Goal: Information Seeking & Learning: Learn about a topic

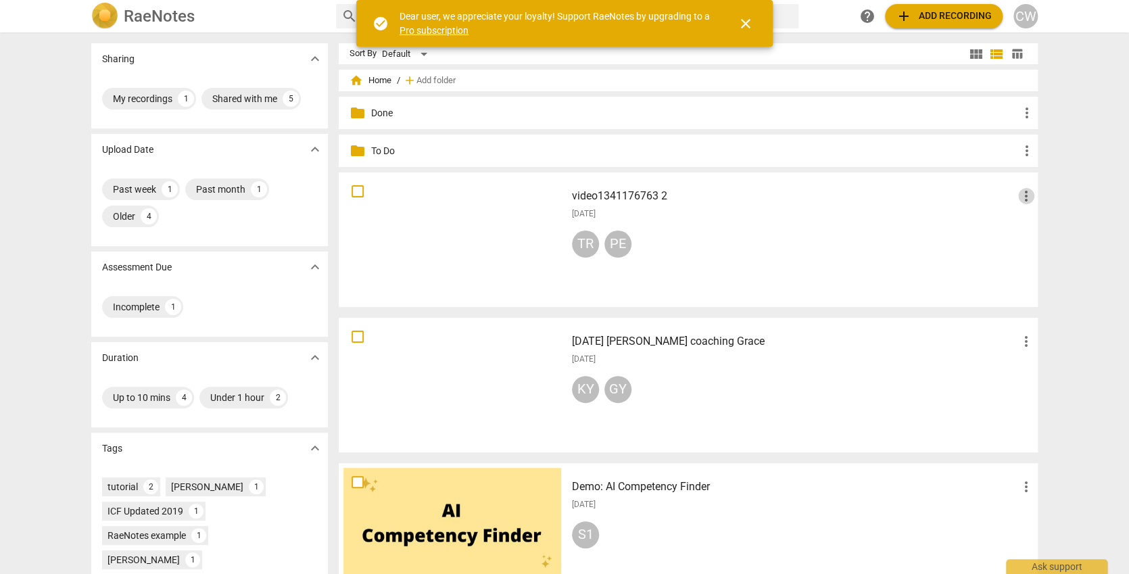
click at [1021, 196] on span "more_vert" at bounding box center [1026, 196] width 16 height 16
click at [1042, 189] on li "Move" at bounding box center [1040, 196] width 51 height 32
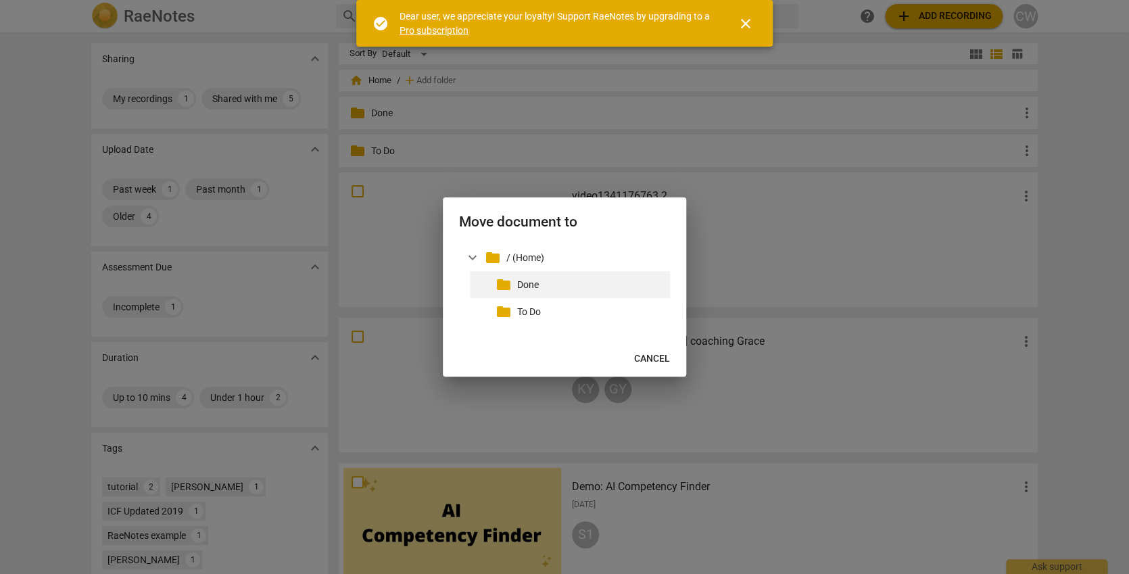
click at [536, 280] on p "Done" at bounding box center [590, 285] width 147 height 14
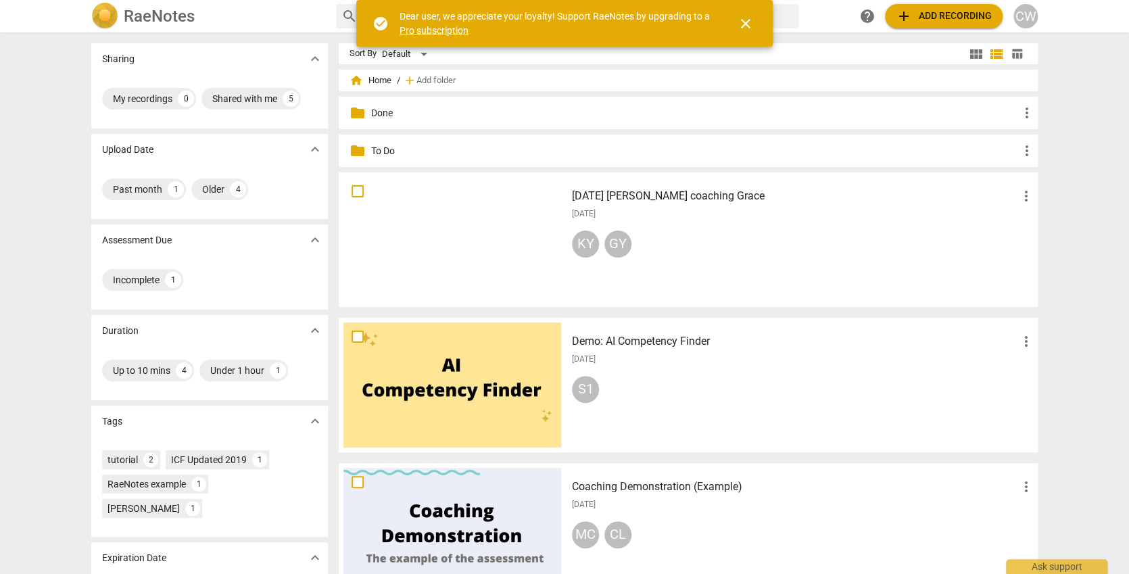
click at [690, 226] on div "[DATE] [PERSON_NAME] coaching Grace more_vert [DATE] KY GY" at bounding box center [803, 239] width 484 height 125
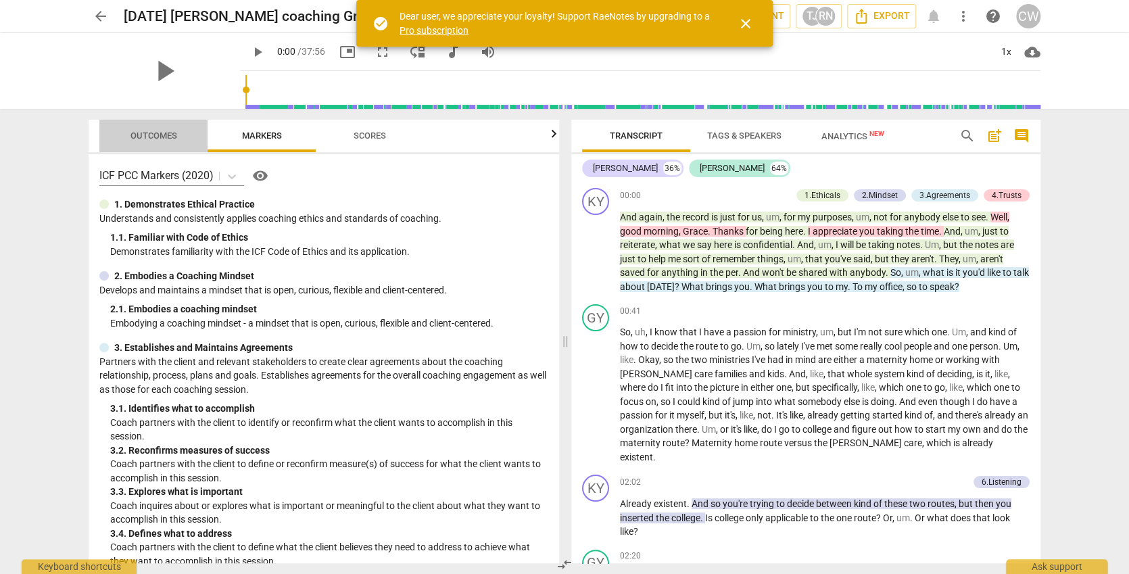
click at [162, 137] on span "Outcomes" at bounding box center [153, 135] width 47 height 10
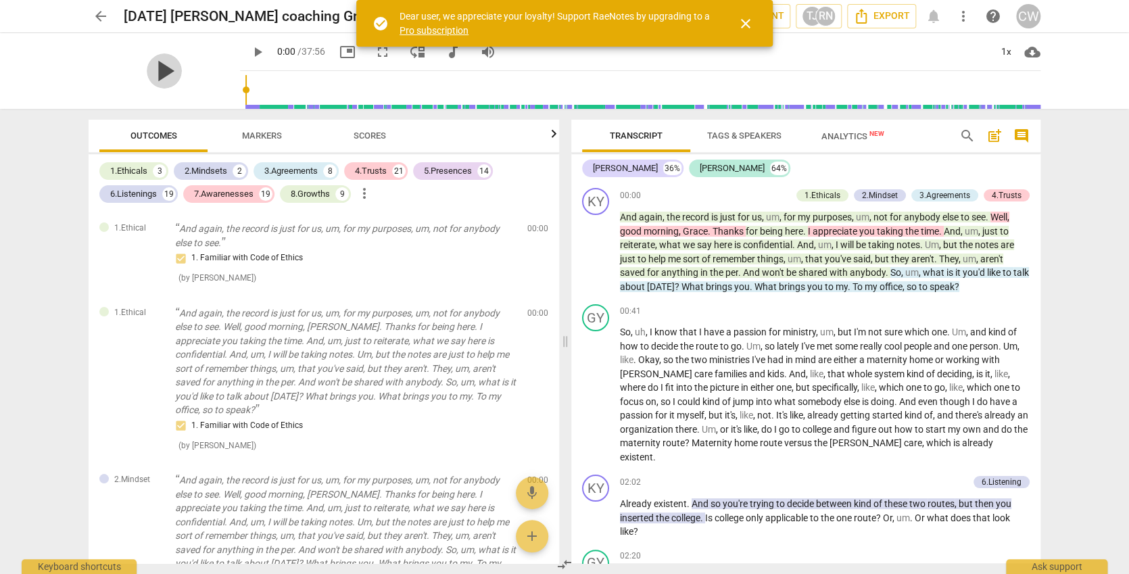
click at [147, 64] on span "play_arrow" at bounding box center [164, 70] width 35 height 35
click at [745, 21] on span "close" at bounding box center [745, 24] width 16 height 16
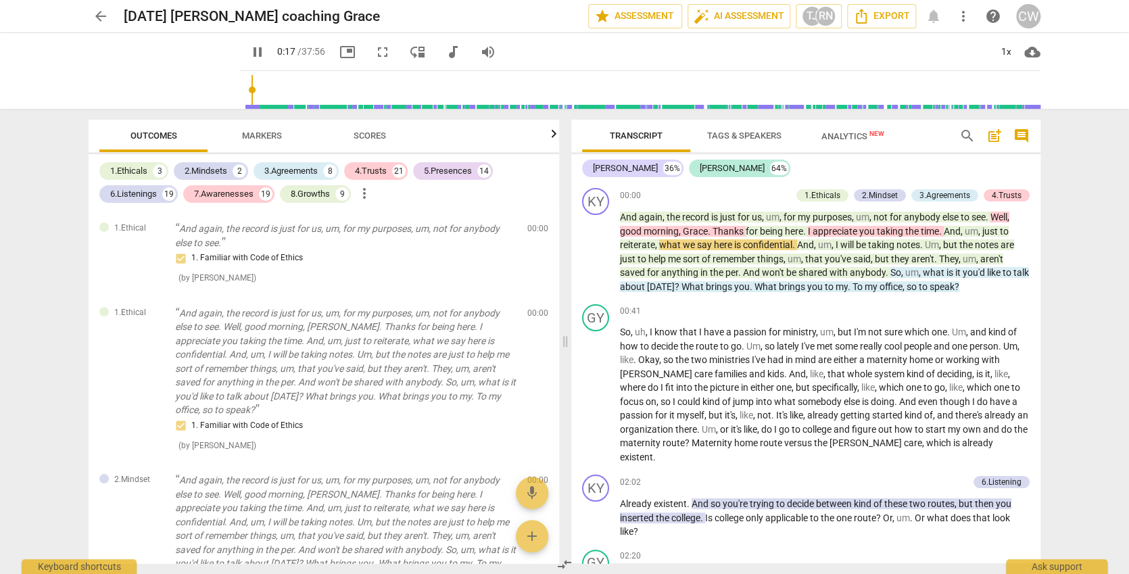
click at [1084, 141] on div "arrow_back [DATE] [PERSON_NAME] coaching Grace edit star Assessment auto_fix_hi…" at bounding box center [564, 287] width 1129 height 574
click at [1004, 49] on div "1x" at bounding box center [1006, 52] width 26 height 22
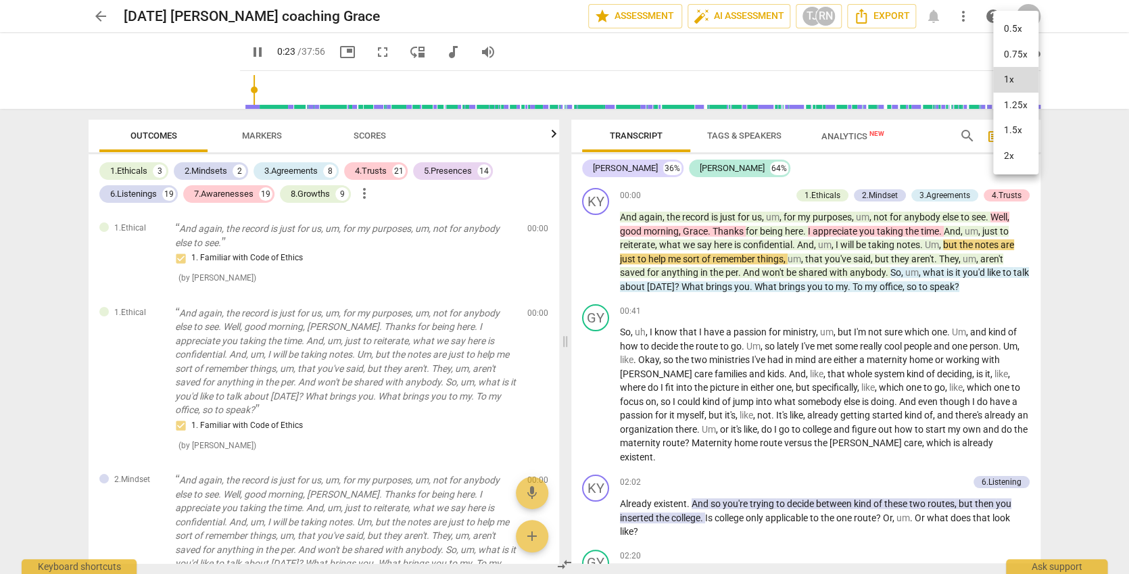
click at [1012, 128] on li "1.5x" at bounding box center [1015, 131] width 45 height 26
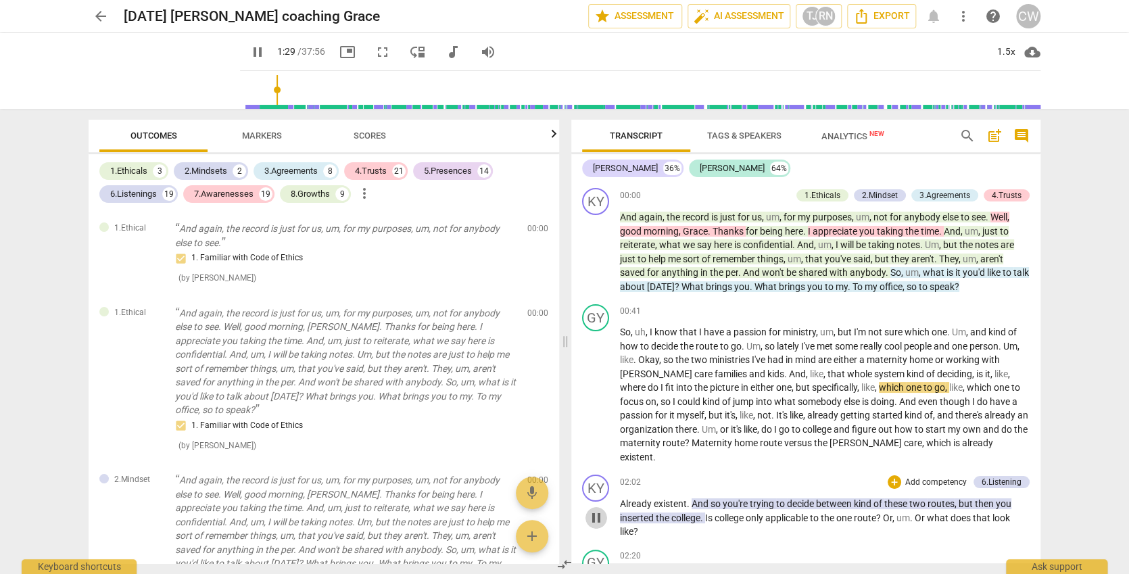
click at [603, 510] on span "pause" at bounding box center [596, 518] width 16 height 16
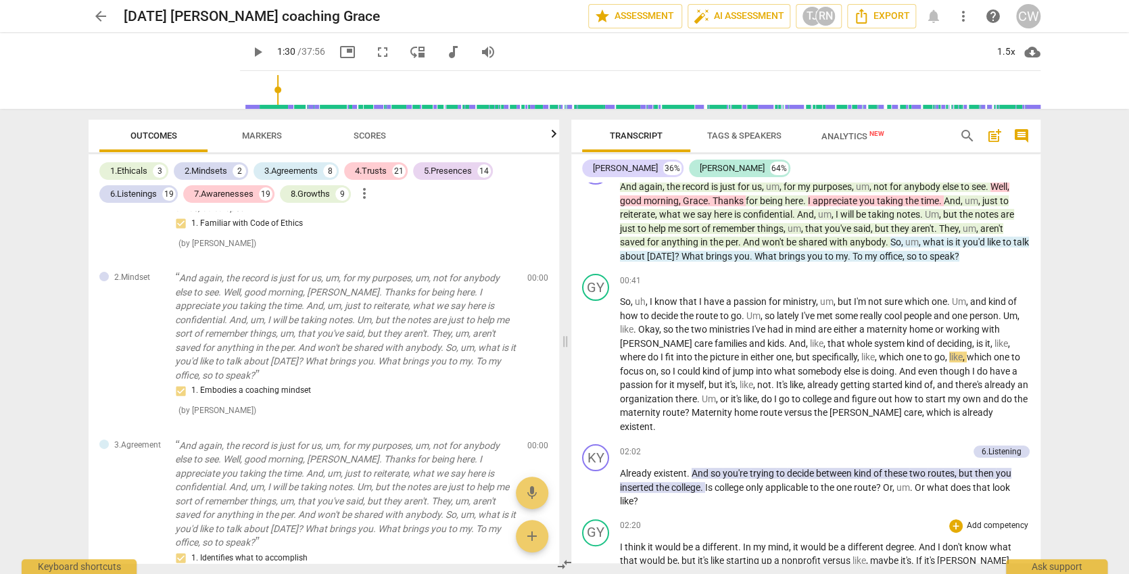
scroll to position [141, 0]
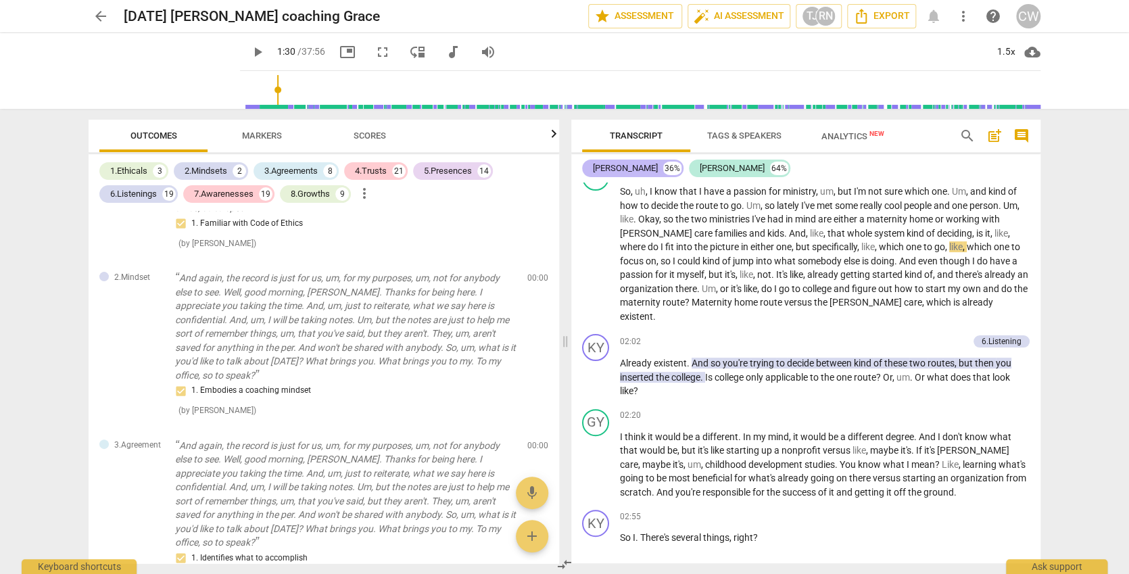
click at [624, 165] on div "[PERSON_NAME]" at bounding box center [625, 169] width 65 height 14
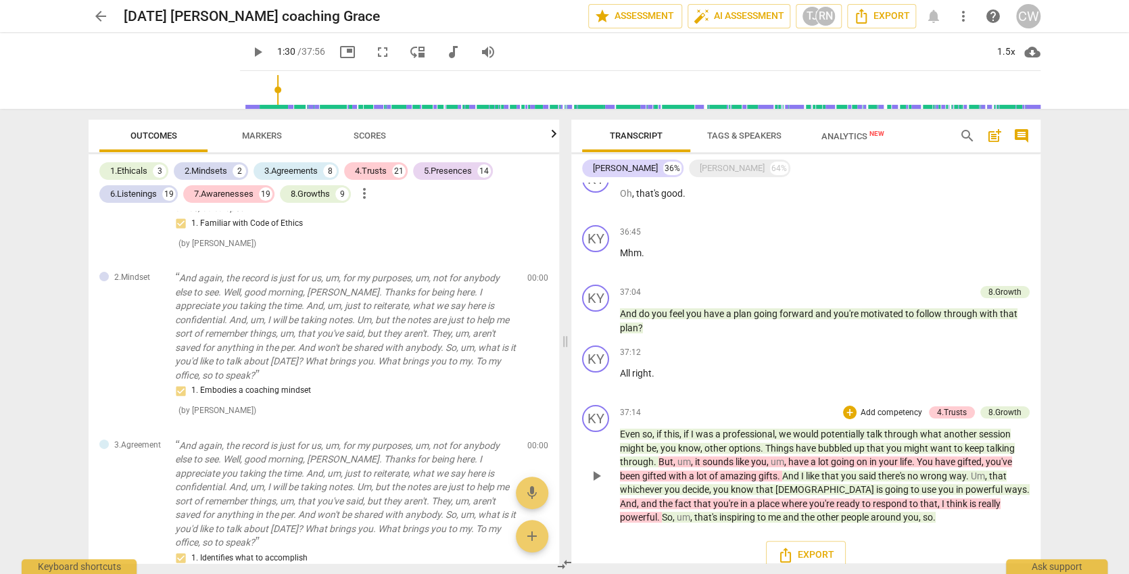
scroll to position [5218, 0]
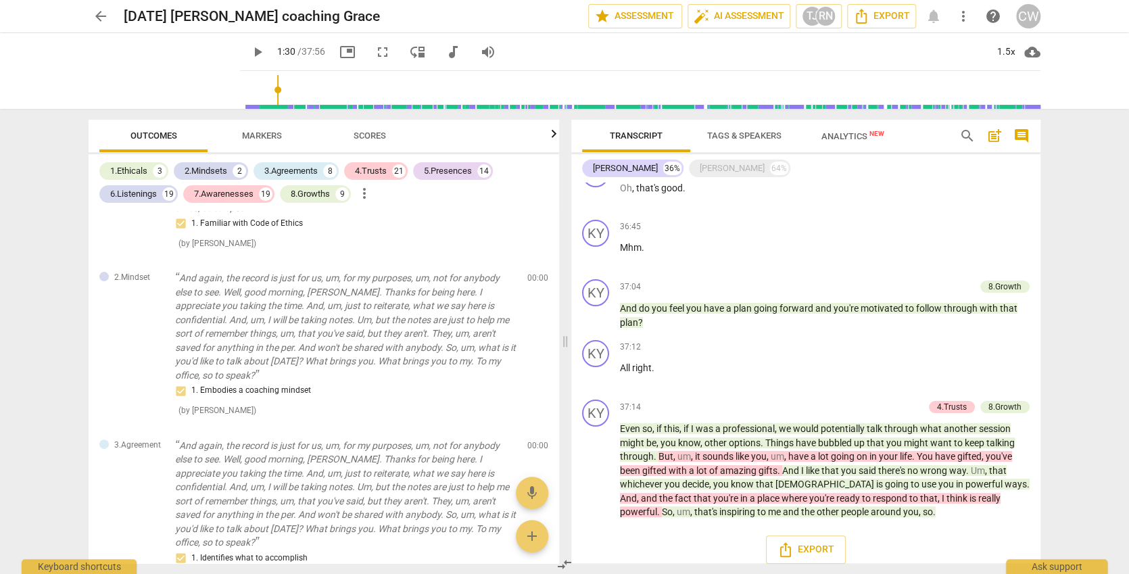
type input "90"
